Goal: Obtain resource: Download file/media

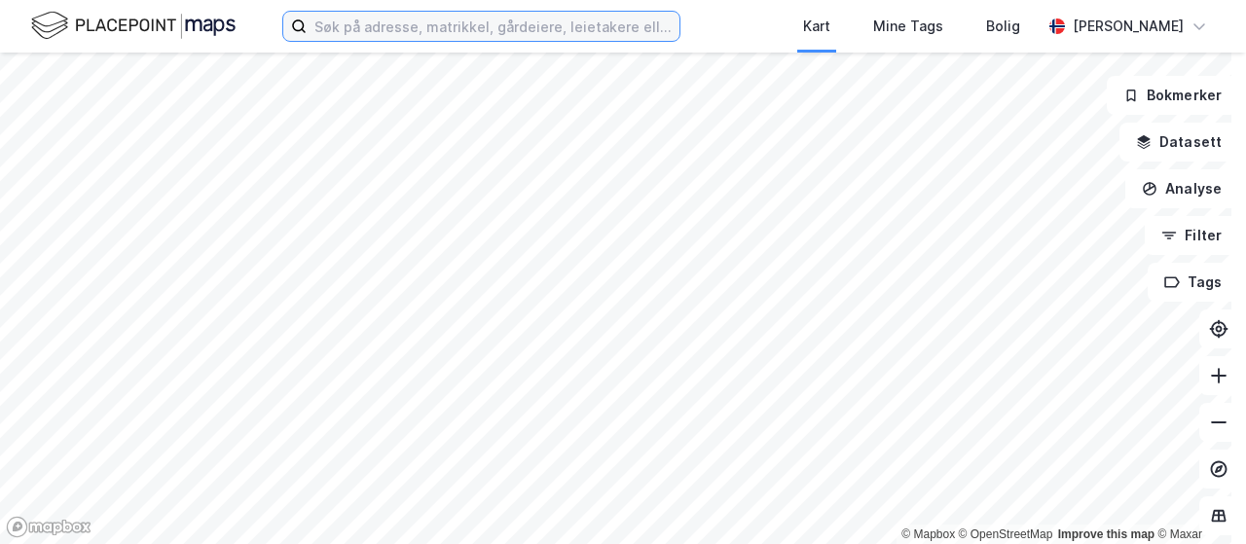
click at [391, 26] on input at bounding box center [493, 26] width 373 height 29
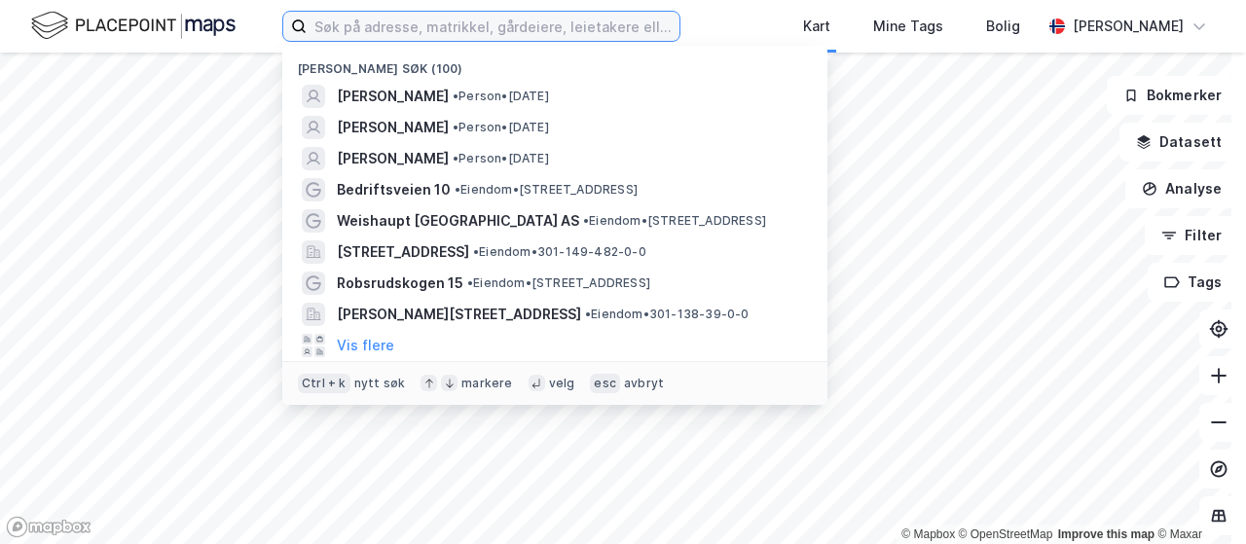
paste input "[STREET_ADDRESS]"
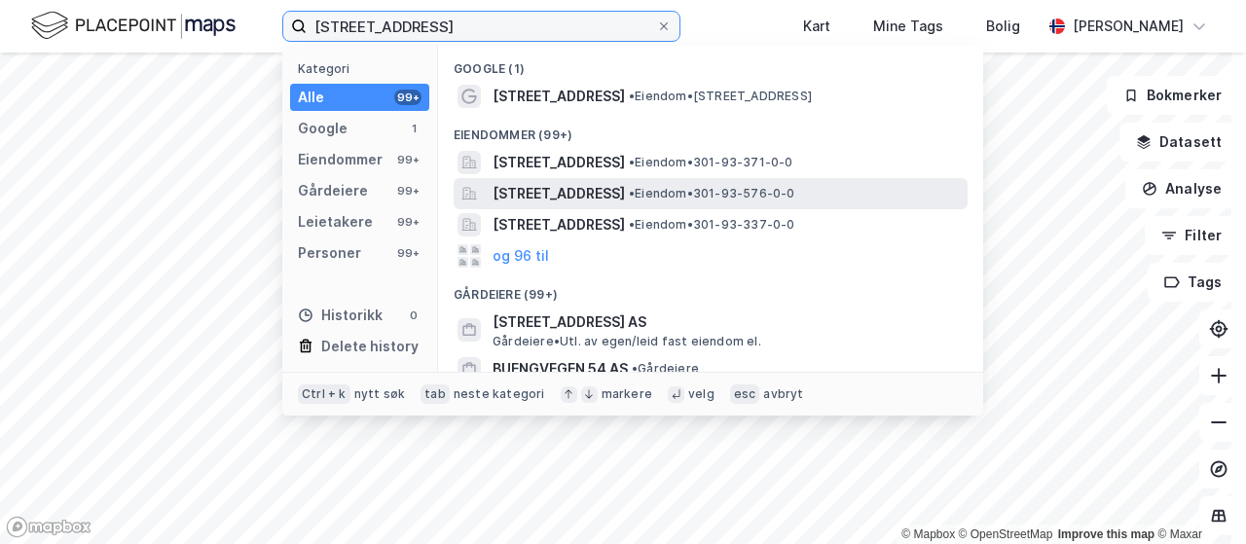
type input "[STREET_ADDRESS]"
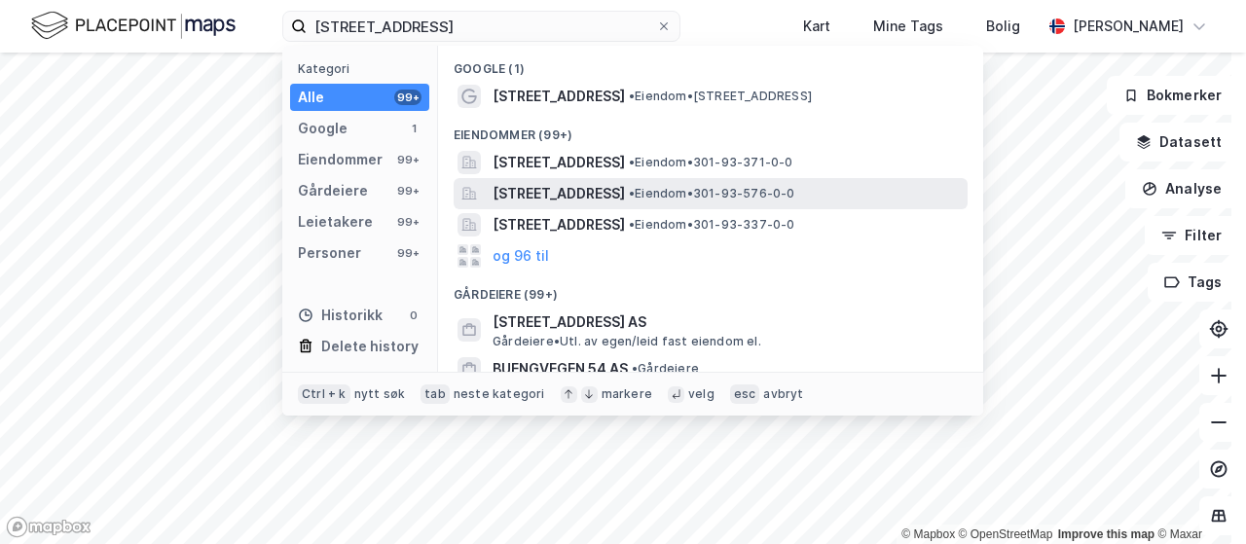
click at [547, 192] on span "[STREET_ADDRESS]" at bounding box center [558, 193] width 132 height 23
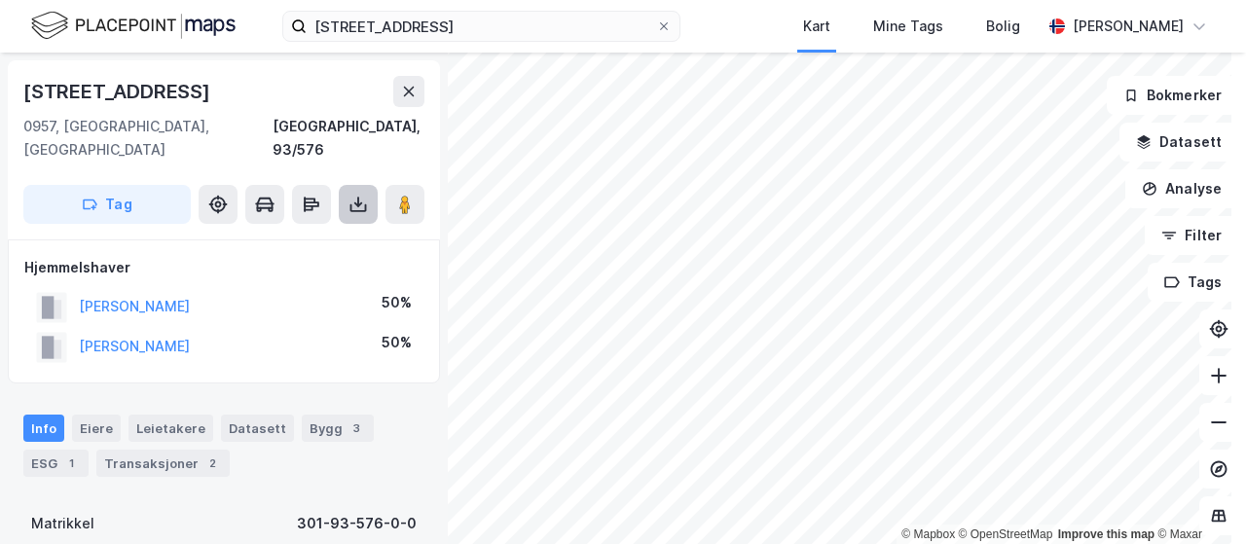
click at [352, 195] on icon at bounding box center [357, 204] width 19 height 19
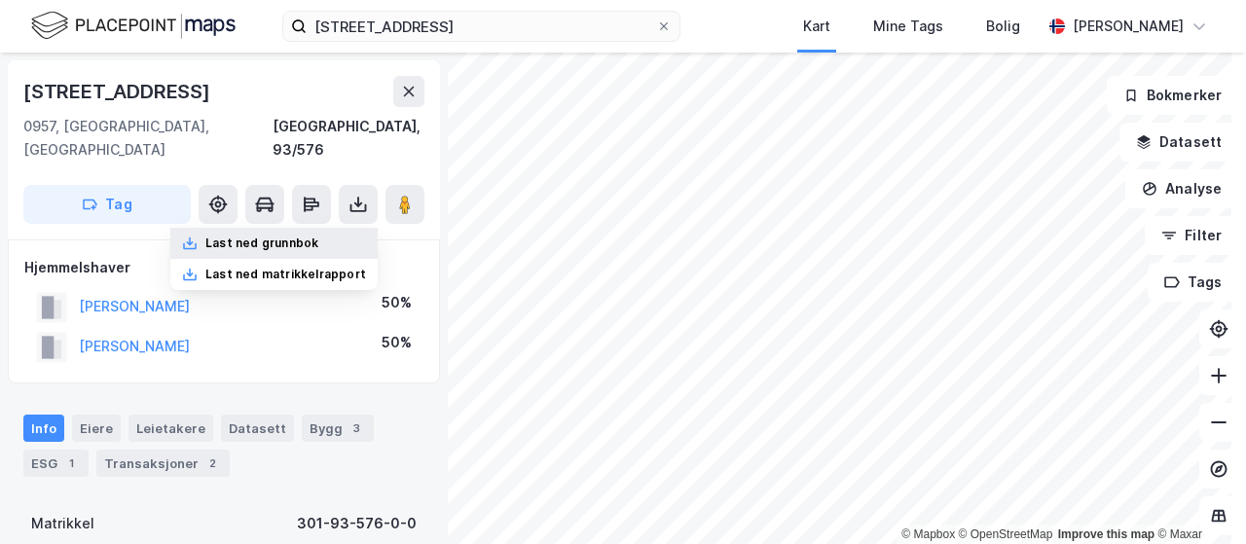
click at [270, 236] on div "Last ned grunnbok" at bounding box center [261, 244] width 113 height 16
click at [300, 236] on div "Last ned grunnbok" at bounding box center [261, 244] width 113 height 16
